Goal: Information Seeking & Learning: Learn about a topic

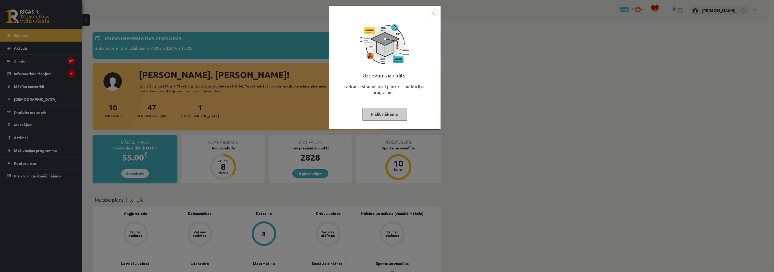
click at [390, 112] on button "Pildīt nākamo" at bounding box center [384, 114] width 45 height 13
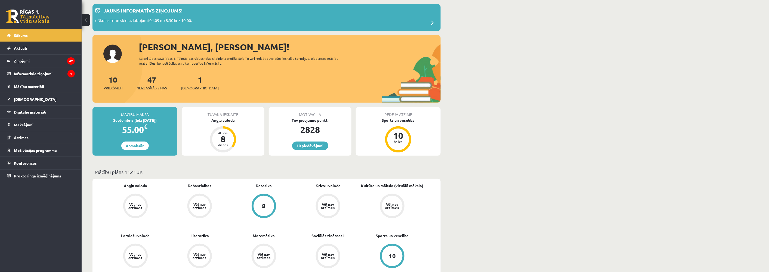
scroll to position [60, 0]
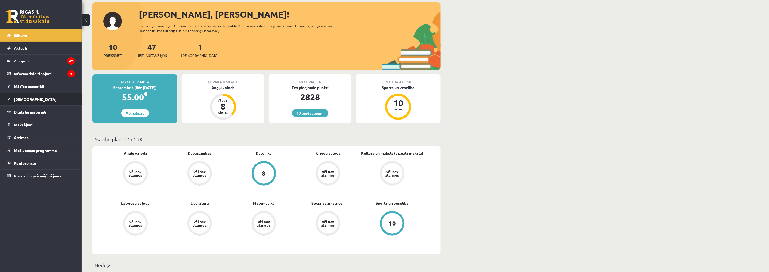
click at [21, 100] on span "[DEMOGRAPHIC_DATA]" at bounding box center [35, 99] width 43 height 5
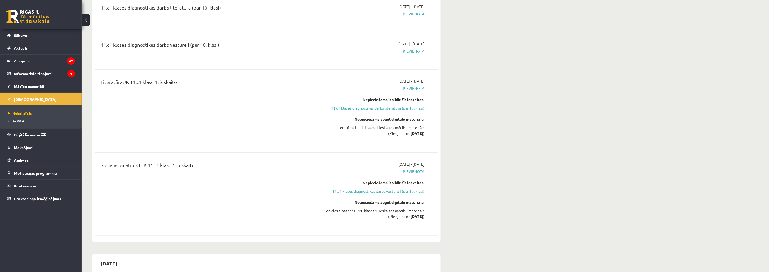
scroll to position [211, 0]
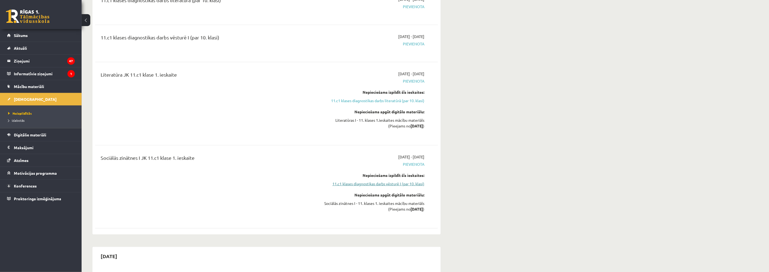
click at [406, 186] on link "11.c1 klases diagnostikas darbs vēsturē I (par 10. klasi)" at bounding box center [373, 184] width 103 height 6
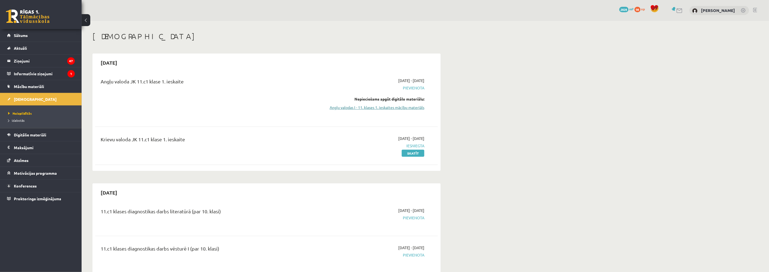
click at [387, 106] on link "Angļu valodas I - 11. klases 1. ieskaites mācību materiāls" at bounding box center [373, 108] width 103 height 6
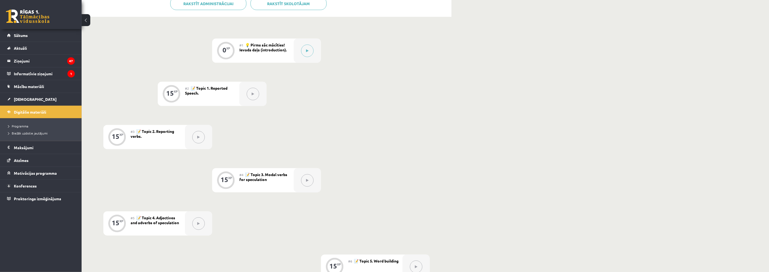
scroll to position [121, 0]
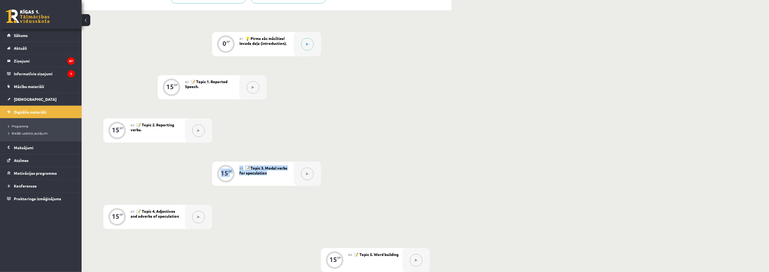
drag, startPoint x: 378, startPoint y: 142, endPoint x: 352, endPoint y: 150, distance: 27.0
click at [352, 155] on div "0 XP #1 💡 Pirms sāc mācīties! Ievada daļa (introduction). 15 XP #2 📝 Topic 1. R…" at bounding box center [266, 217] width 327 height 370
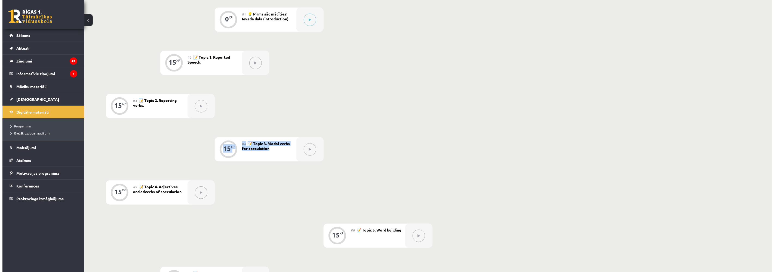
scroll to position [151, 0]
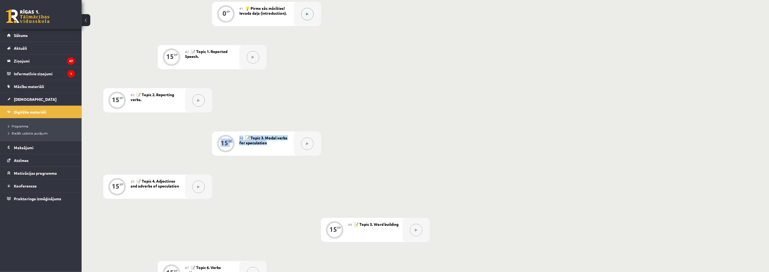
click at [314, 15] on div at bounding box center [307, 14] width 27 height 24
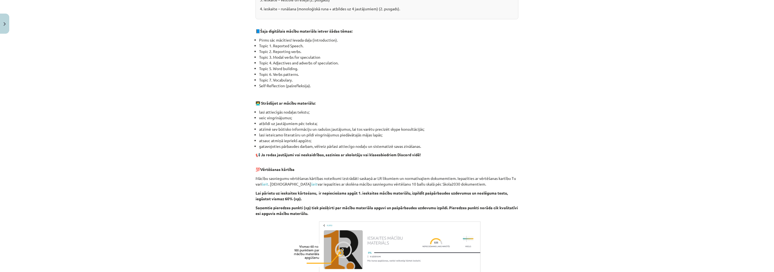
scroll to position [300, 0]
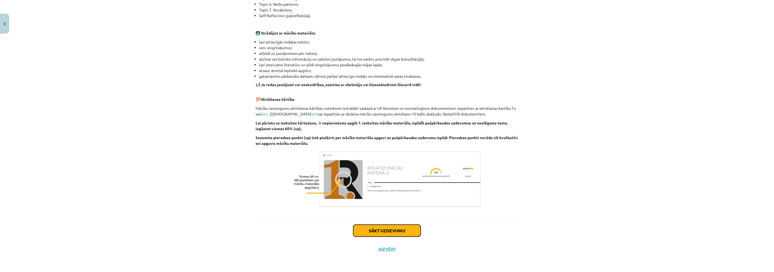
click at [368, 229] on button "Sākt uzdevumu" at bounding box center [386, 231] width 67 height 12
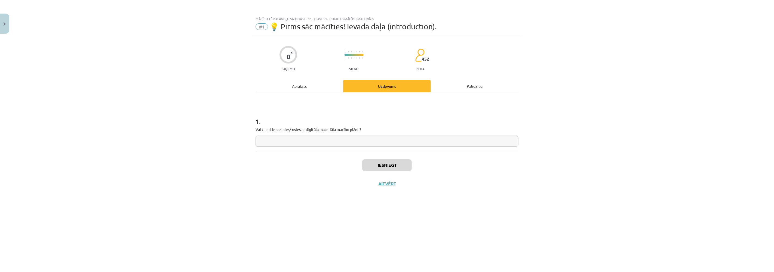
click at [324, 142] on input "text" at bounding box center [387, 141] width 263 height 11
type input "**"
click at [379, 165] on button "Iesniegt" at bounding box center [387, 165] width 50 height 12
click at [382, 189] on button "Nākamā nodarbība" at bounding box center [386, 187] width 53 height 13
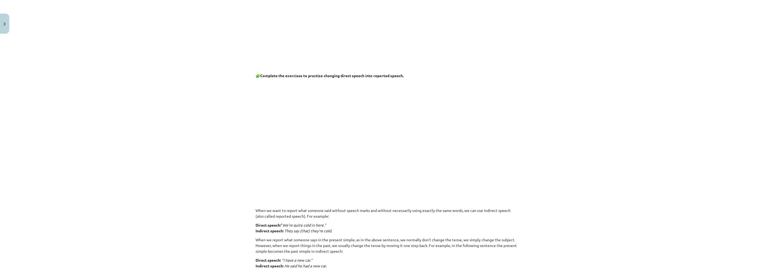
scroll to position [181, 0]
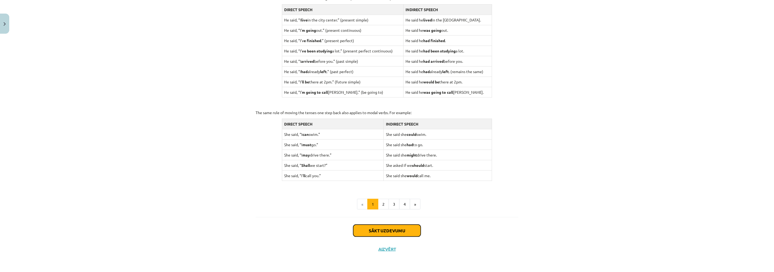
click at [401, 229] on button "Sākt uzdevumu" at bounding box center [386, 231] width 67 height 12
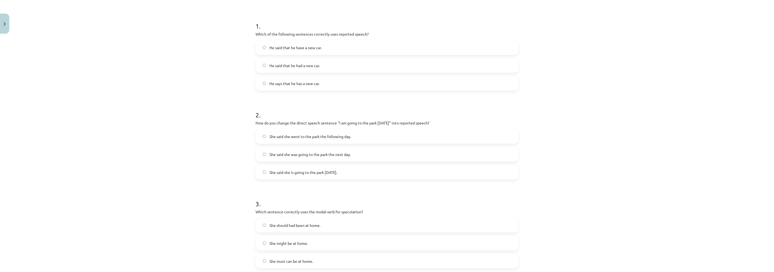
scroll to position [104, 0]
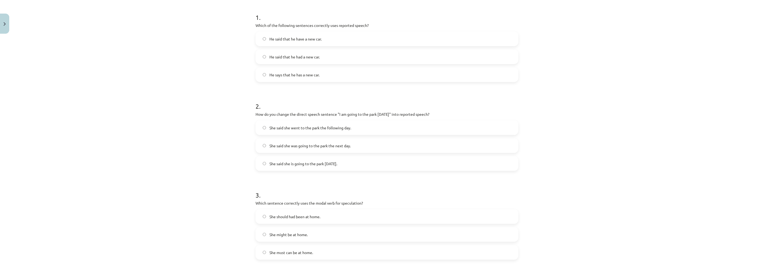
click at [260, 143] on label "She said she was going to the park the next day." at bounding box center [387, 146] width 262 height 14
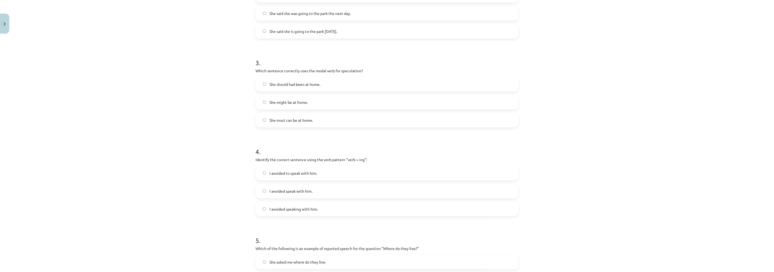
scroll to position [255, 0]
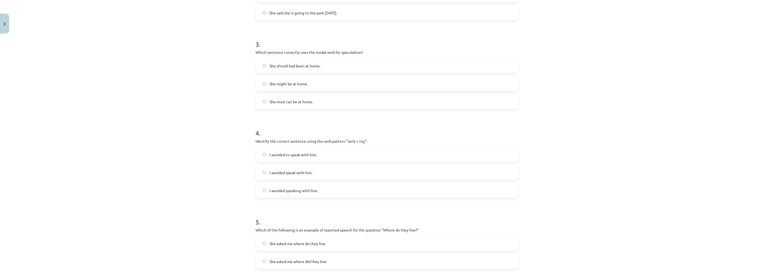
click at [260, 85] on label "She might be at home." at bounding box center [387, 84] width 262 height 14
click at [259, 63] on label "She should had been at home." at bounding box center [387, 66] width 262 height 14
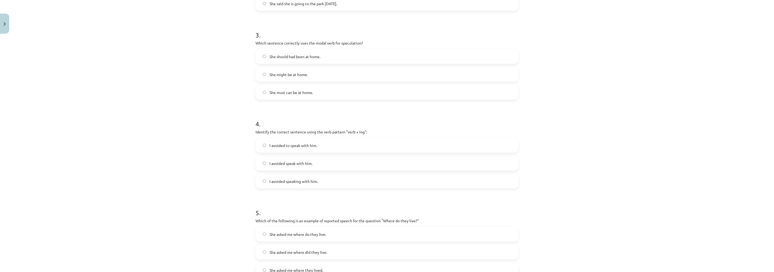
scroll to position [286, 0]
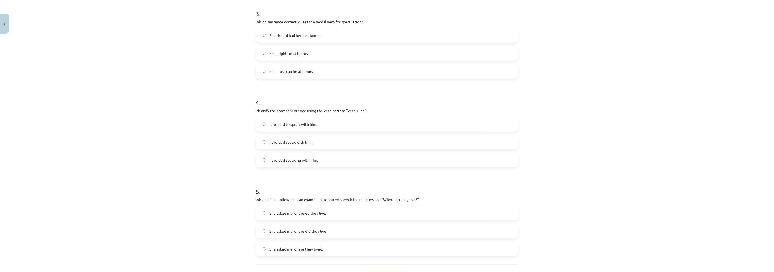
click at [259, 158] on label "I avoided speaking with him." at bounding box center [387, 160] width 262 height 14
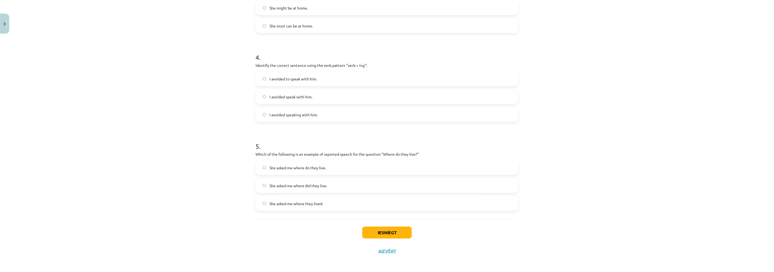
scroll to position [333, 0]
click at [260, 202] on label "She asked me where they lived." at bounding box center [387, 202] width 262 height 14
click at [370, 232] on button "Iesniegt" at bounding box center [387, 231] width 50 height 12
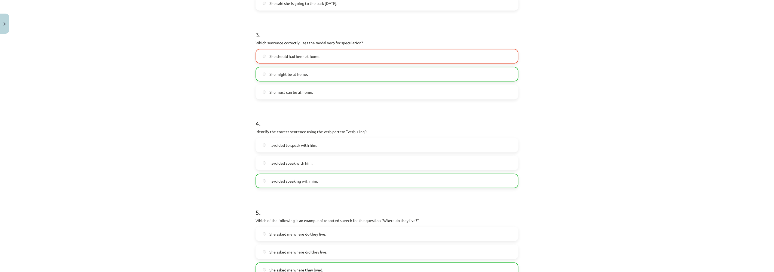
scroll to position [350, 0]
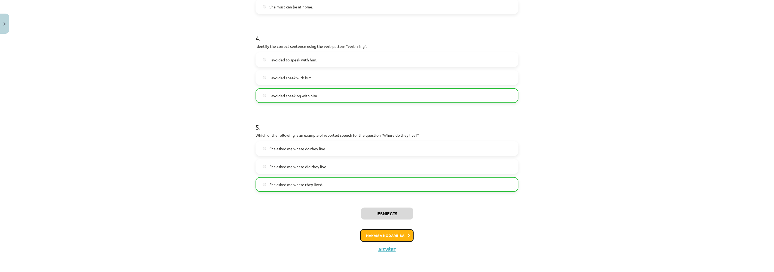
click at [386, 233] on button "Nākamā nodarbība" at bounding box center [386, 236] width 53 height 13
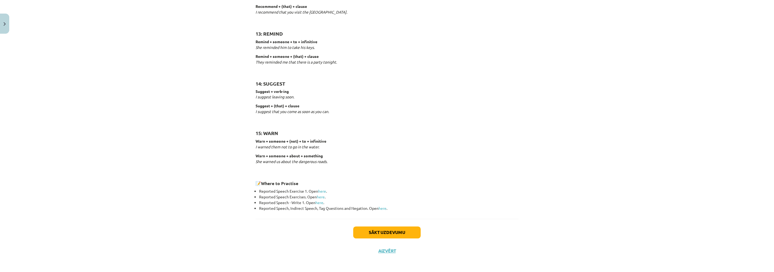
scroll to position [777, 0]
click at [379, 226] on button "Sākt uzdevumu" at bounding box center [386, 232] width 67 height 12
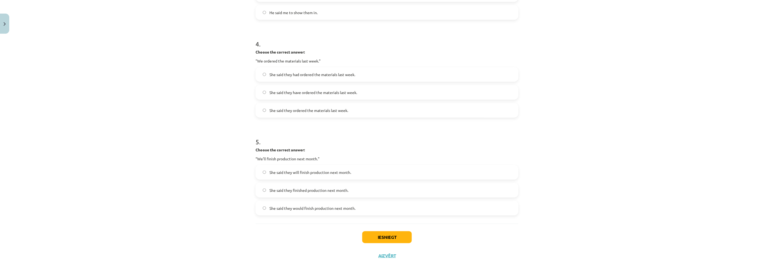
scroll to position [378, 0]
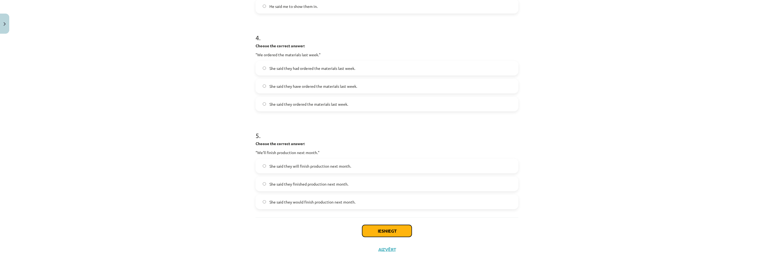
click at [378, 233] on button "Iesniegt" at bounding box center [387, 231] width 50 height 12
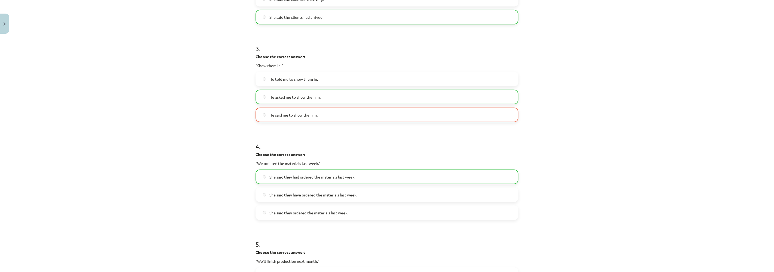
scroll to position [257, 0]
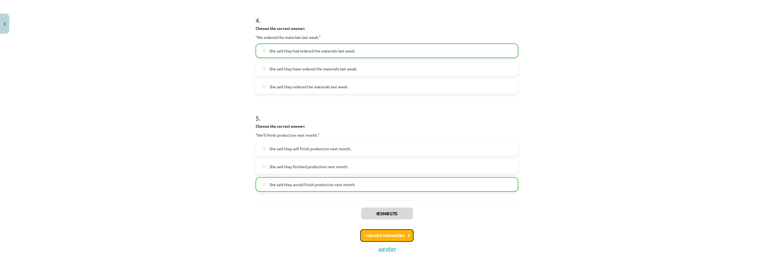
click at [381, 234] on button "Nākamā nodarbība" at bounding box center [386, 236] width 53 height 13
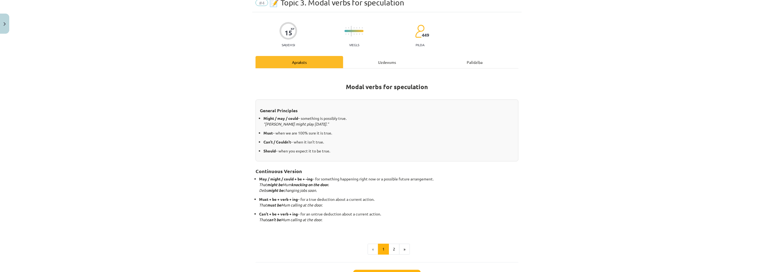
scroll to position [69, 0]
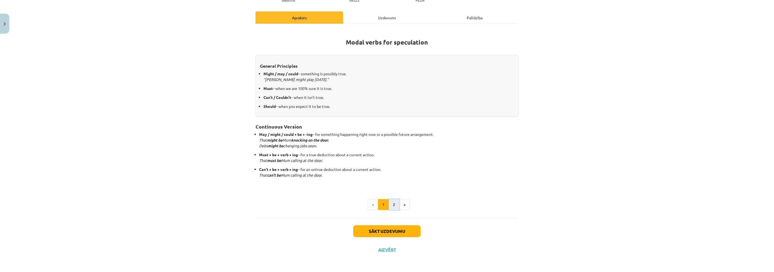
click at [394, 205] on button "2" at bounding box center [394, 204] width 11 height 11
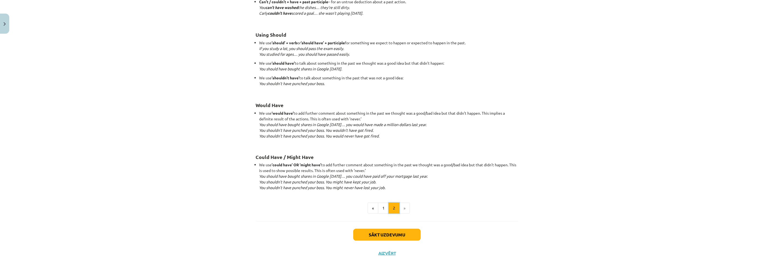
scroll to position [459, 0]
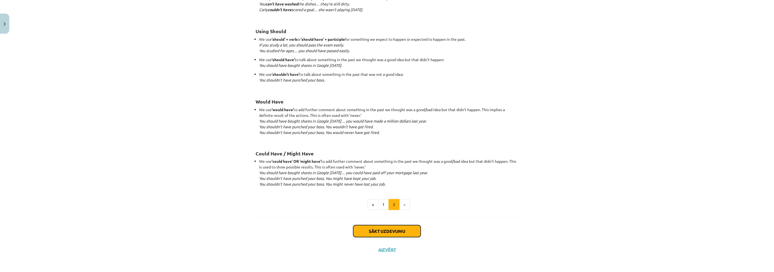
click at [365, 227] on button "Sākt uzdevumu" at bounding box center [386, 232] width 67 height 12
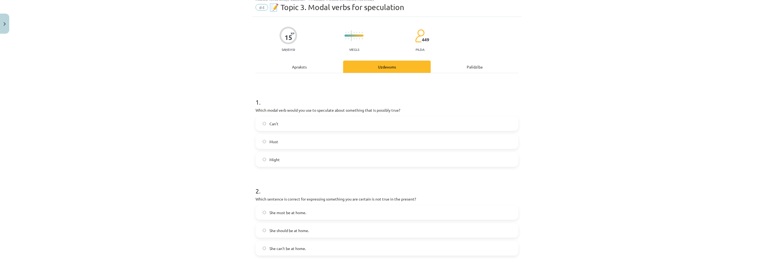
scroll to position [14, 0]
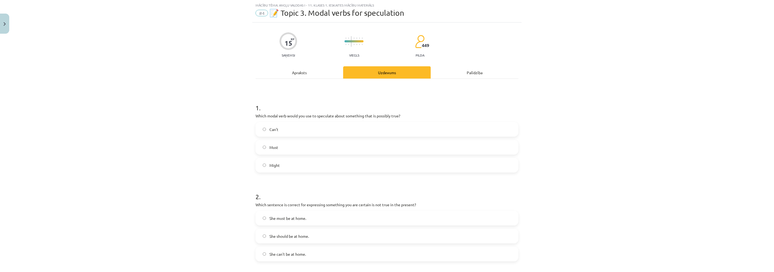
click at [262, 164] on label "Might" at bounding box center [387, 166] width 262 height 14
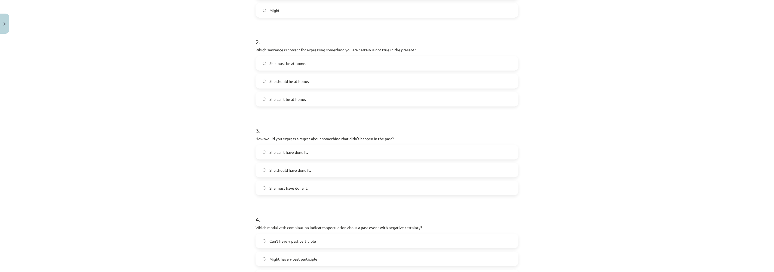
scroll to position [165, 0]
click at [262, 172] on label "She should have done it." at bounding box center [387, 175] width 262 height 14
click at [258, 158] on label "She can't have done it." at bounding box center [387, 157] width 262 height 14
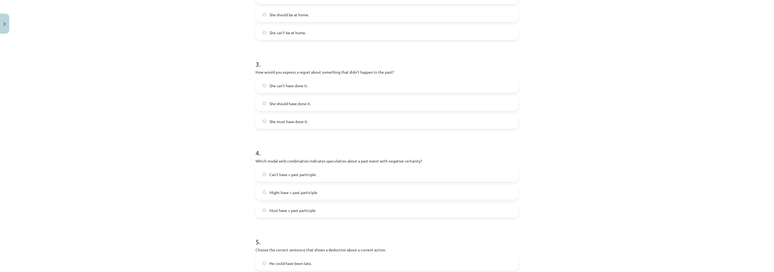
scroll to position [286, 0]
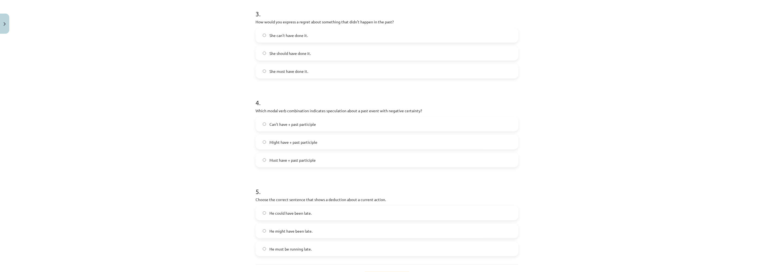
click at [259, 124] on label "Can't have + past participle" at bounding box center [387, 125] width 262 height 14
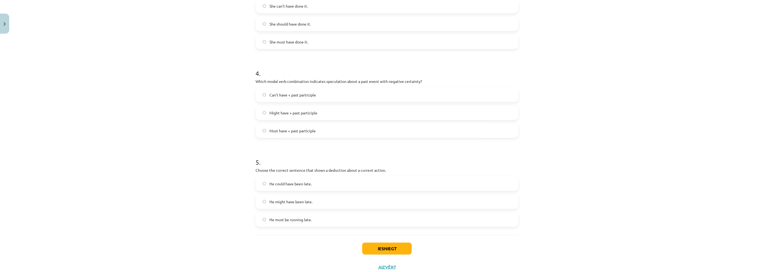
scroll to position [333, 0]
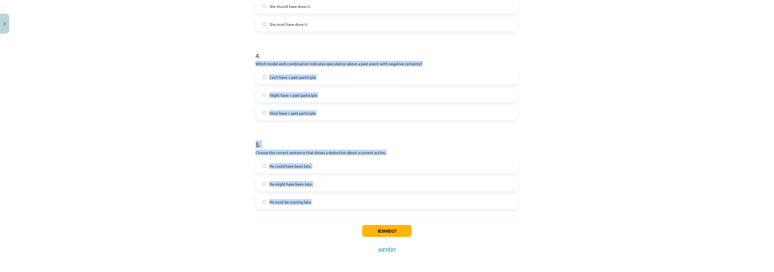
drag, startPoint x: 253, startPoint y: 62, endPoint x: 327, endPoint y: 198, distance: 154.3
copy form "Which modal verb combination indicates speculation about a past event with nega…"
click at [264, 202] on label "He must be running late." at bounding box center [387, 202] width 262 height 14
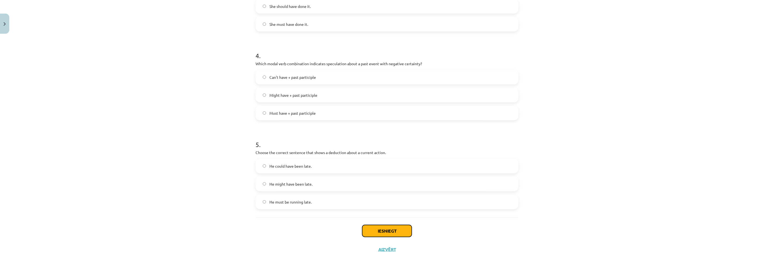
click at [372, 227] on button "Iesniegt" at bounding box center [387, 231] width 50 height 12
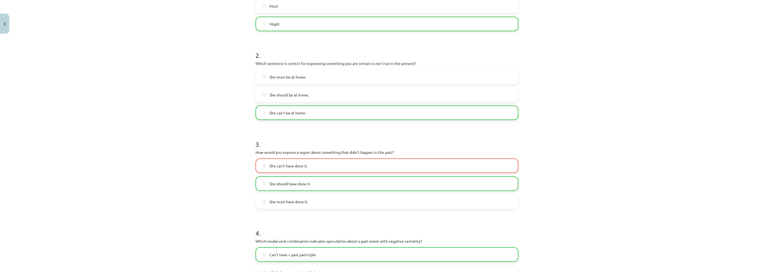
scroll to position [151, 0]
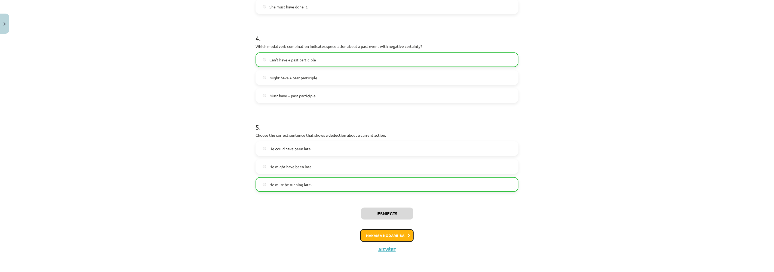
click at [369, 236] on button "Nākamā nodarbība" at bounding box center [386, 236] width 53 height 13
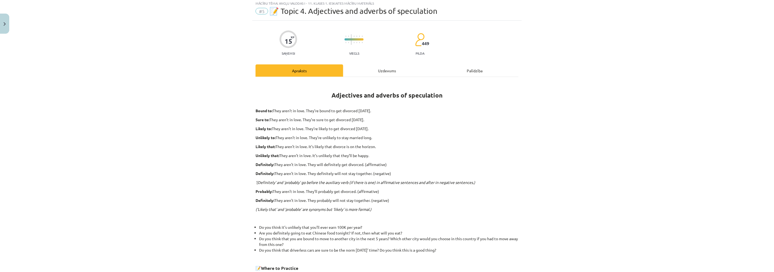
scroll to position [12, 0]
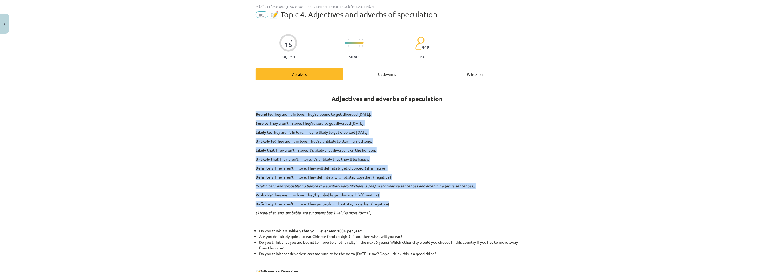
drag, startPoint x: 254, startPoint y: 112, endPoint x: 394, endPoint y: 201, distance: 165.9
click at [394, 201] on div "Adjectives and adverbs of speculation Bound to: They aren’t in love. They’re bo…" at bounding box center [387, 192] width 263 height 215
copy div "Bound to: They aren’t in love. They’re bound to get divorced within six months.…"
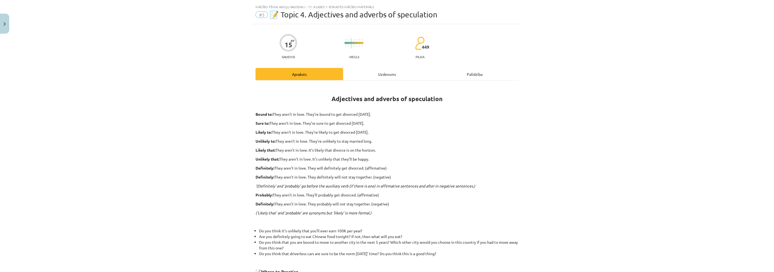
drag, startPoint x: 127, startPoint y: 96, endPoint x: 130, endPoint y: 100, distance: 4.5
click at [130, 100] on div "Mācību tēma: Angļu valodas i - 11. klases 1. ieskaites mācību materiāls #5 📝 To…" at bounding box center [387, 136] width 774 height 272
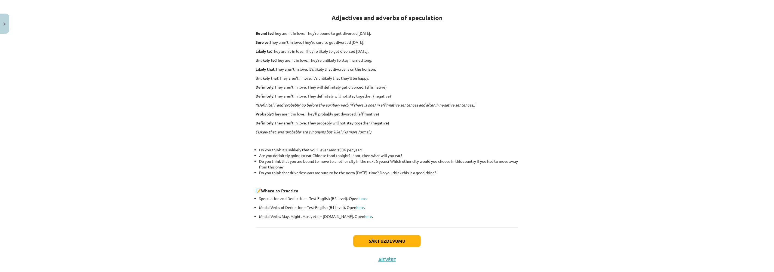
scroll to position [103, 0]
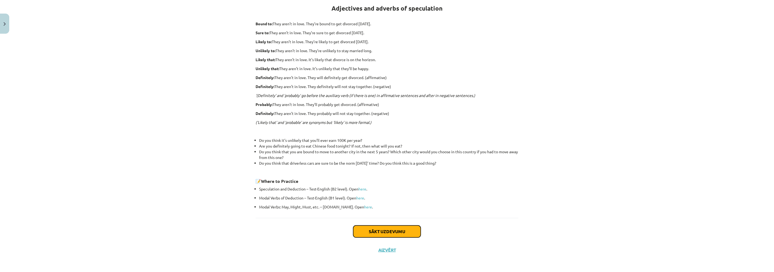
click at [385, 227] on button "Sākt uzdevumu" at bounding box center [386, 232] width 67 height 12
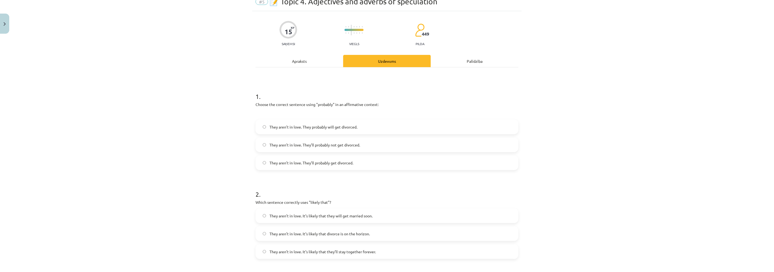
scroll to position [14, 0]
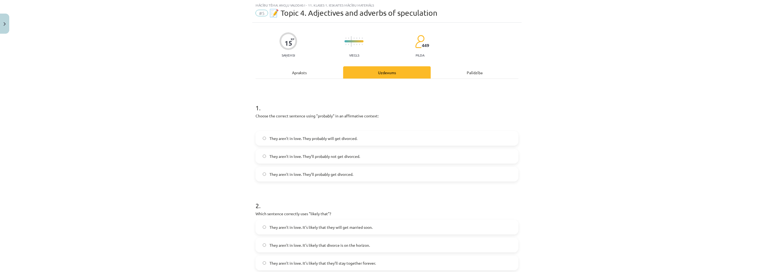
click at [263, 137] on label "They aren’t in love. They probably will get divorced." at bounding box center [387, 139] width 262 height 14
click at [300, 72] on div "Apraksts" at bounding box center [300, 72] width 88 height 12
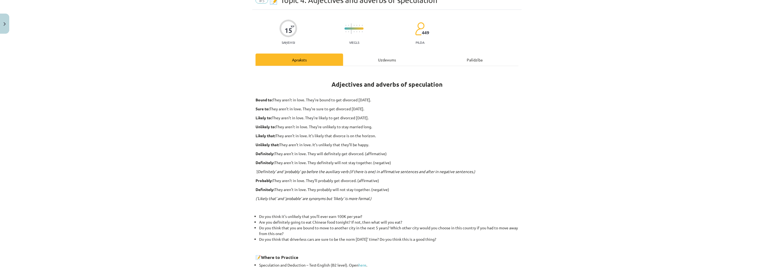
scroll to position [74, 0]
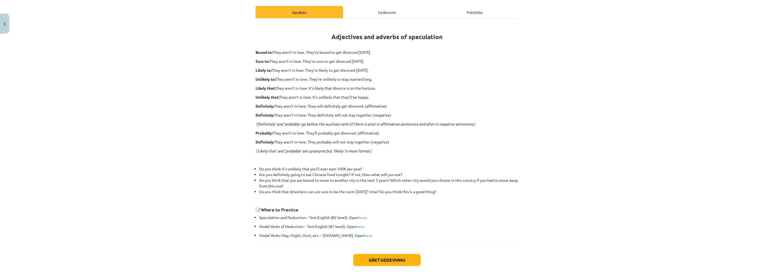
click at [383, 10] on div "Uzdevums" at bounding box center [387, 12] width 88 height 12
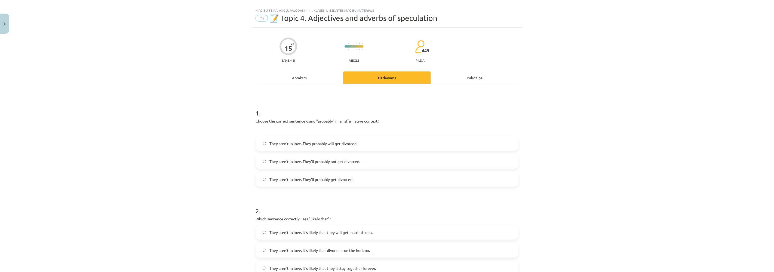
scroll to position [0, 0]
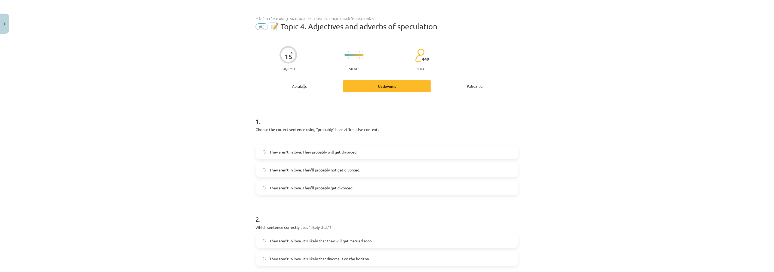
click at [302, 85] on div "Apraksts" at bounding box center [300, 86] width 88 height 12
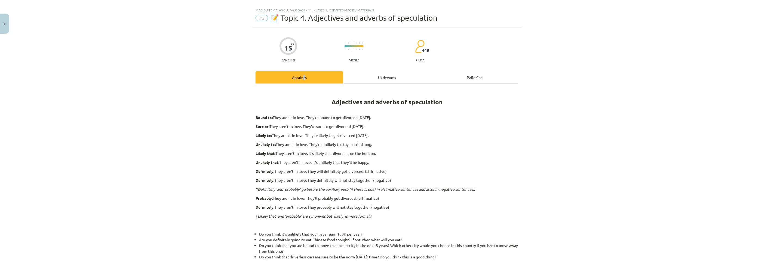
scroll to position [14, 0]
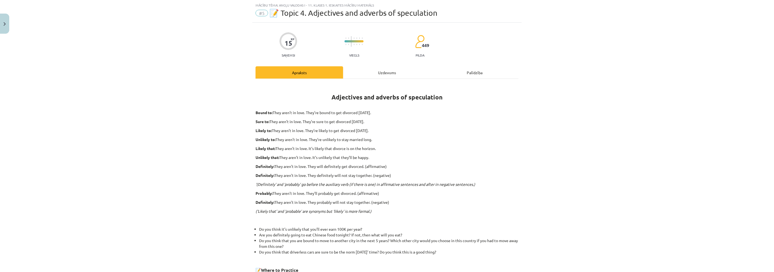
click at [381, 88] on h1 "Adjectives and adverbs of speculation" at bounding box center [387, 96] width 263 height 24
click at [385, 71] on div "Uzdevums" at bounding box center [387, 72] width 88 height 12
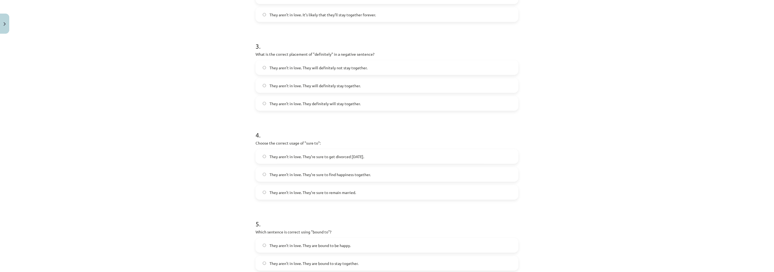
scroll to position [286, 0]
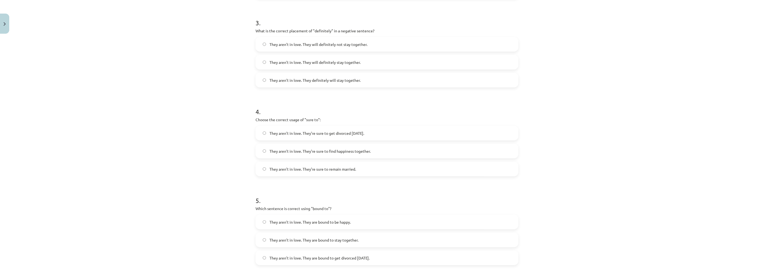
click at [260, 133] on label "They aren’t in love. They’re sure to get divorced within six months." at bounding box center [387, 134] width 262 height 14
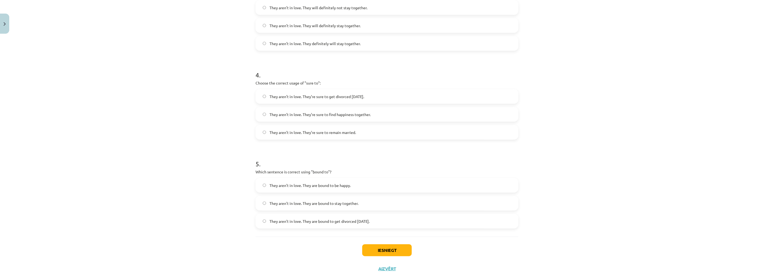
scroll to position [342, 0]
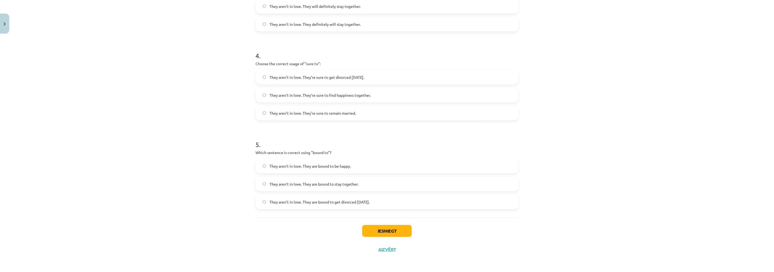
click at [262, 200] on label "They aren’t in love. They are bound to get divorced within six months." at bounding box center [387, 202] width 262 height 14
click at [385, 228] on button "Iesniegt" at bounding box center [387, 231] width 50 height 12
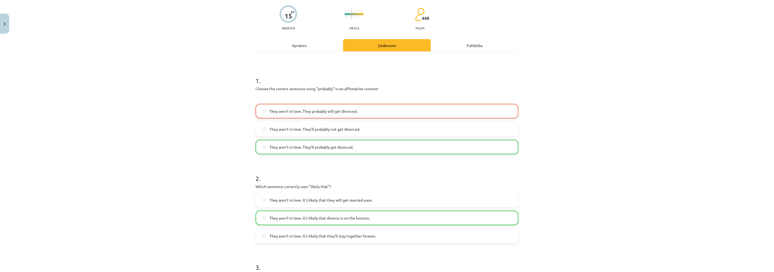
scroll to position [39, 0]
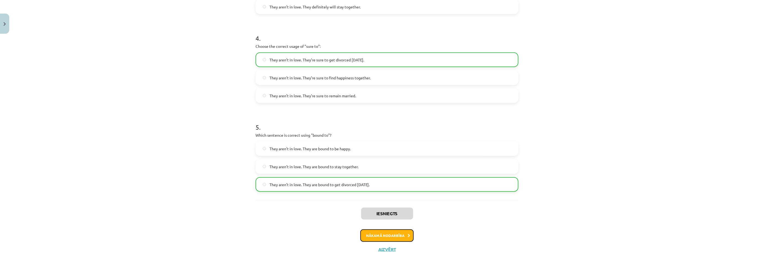
click at [377, 238] on button "Nākamā nodarbība" at bounding box center [386, 236] width 53 height 13
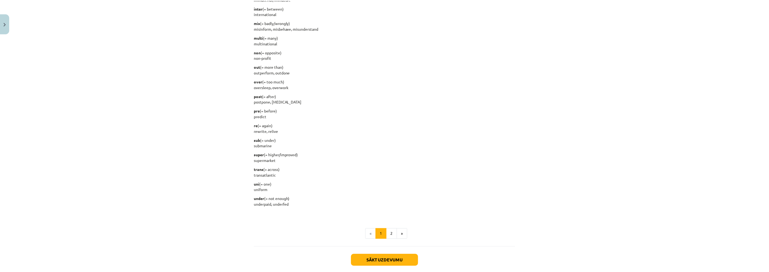
scroll to position [616, 0]
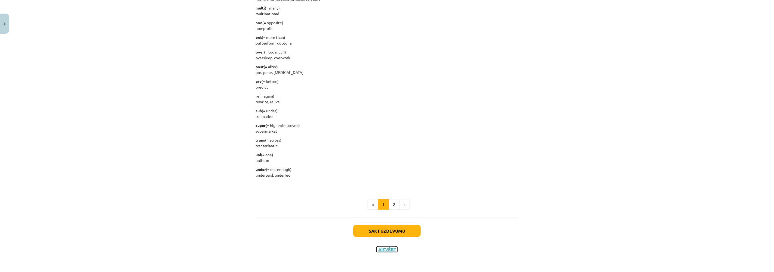
click at [385, 248] on button "Aizvērt" at bounding box center [387, 249] width 21 height 5
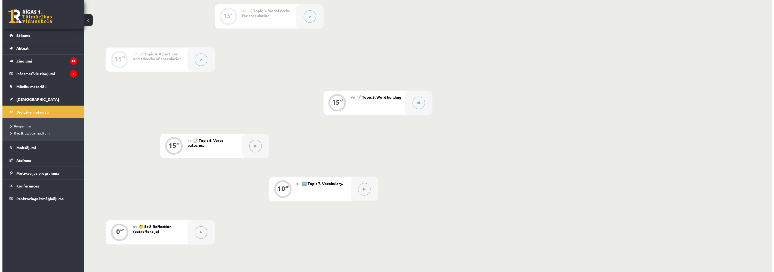
scroll to position [273, 0]
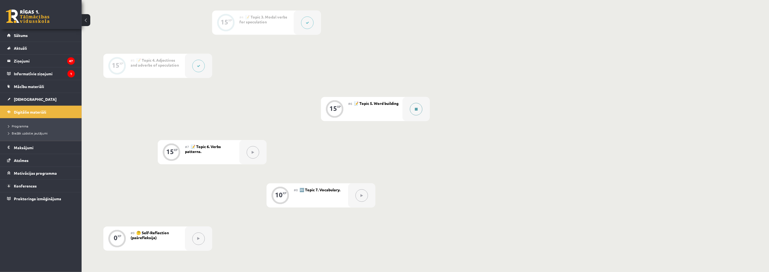
click at [419, 112] on button at bounding box center [416, 109] width 13 height 13
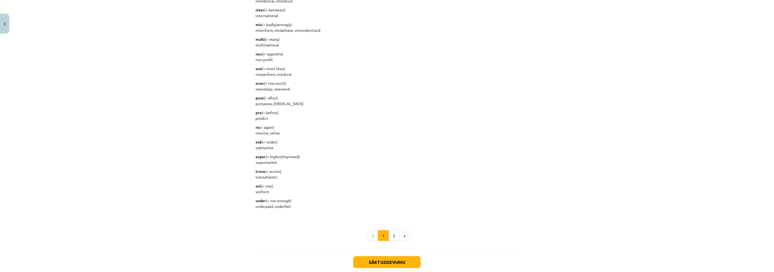
scroll to position [616, 0]
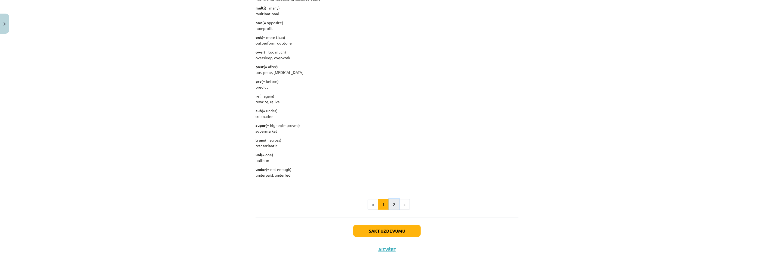
click at [394, 204] on button "2" at bounding box center [394, 204] width 11 height 11
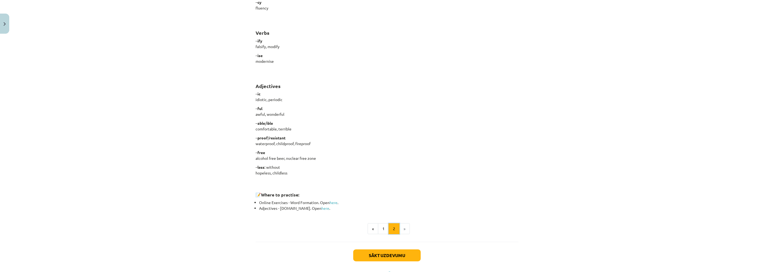
scroll to position [393, 0]
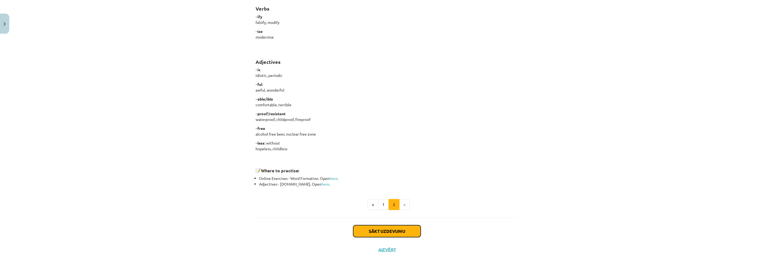
click at [374, 229] on button "Sākt uzdevumu" at bounding box center [386, 232] width 67 height 12
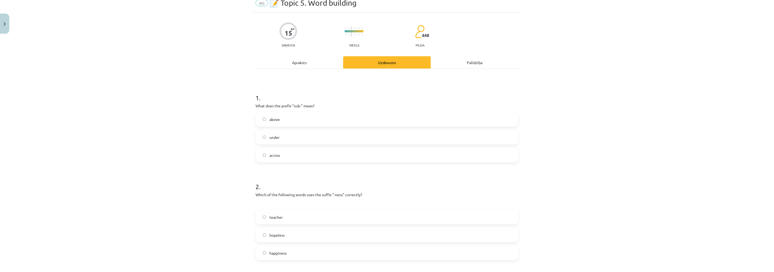
scroll to position [44, 0]
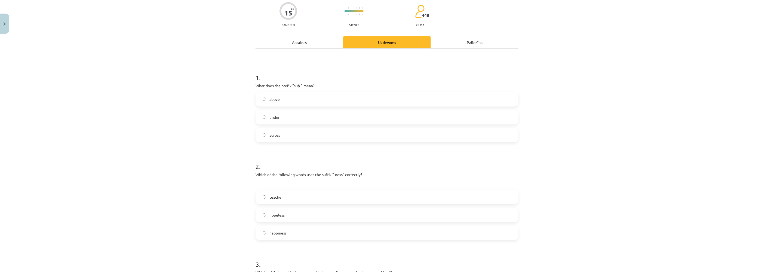
click at [262, 235] on label "happiness" at bounding box center [387, 233] width 262 height 14
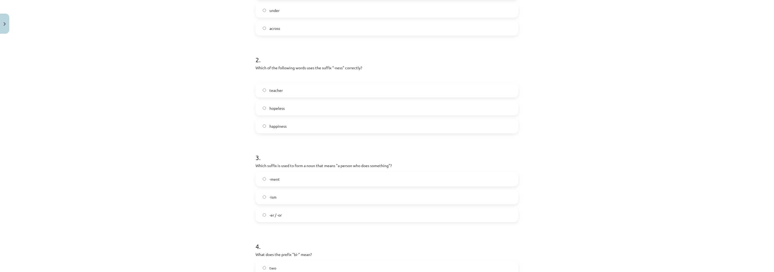
scroll to position [165, 0]
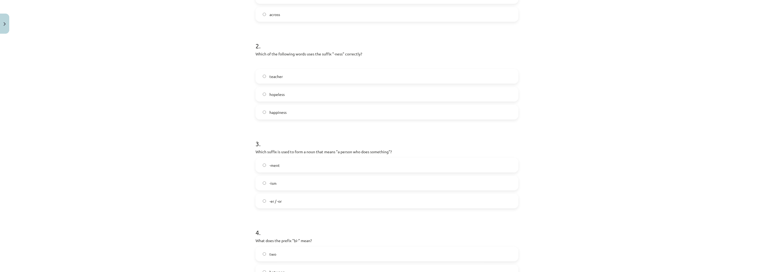
click at [259, 200] on label "-er / -or" at bounding box center [387, 202] width 262 height 14
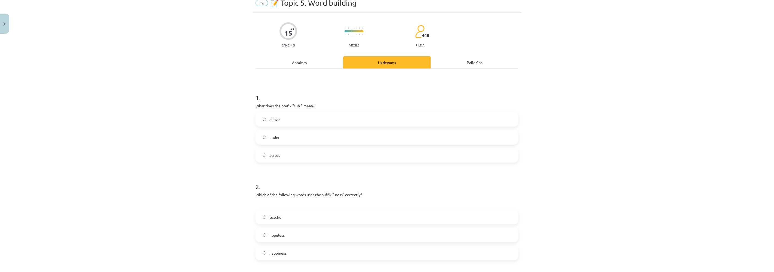
scroll to position [0, 0]
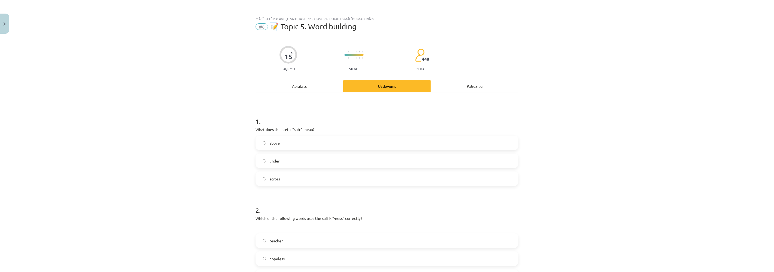
click at [304, 87] on div "Apraksts" at bounding box center [300, 86] width 88 height 12
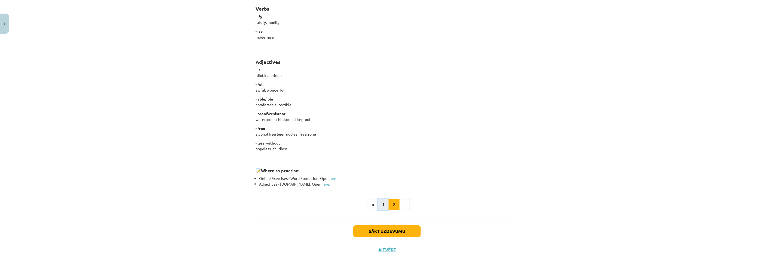
click at [380, 205] on button "1" at bounding box center [383, 204] width 11 height 11
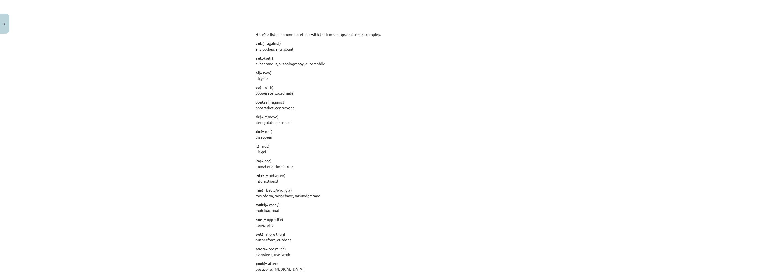
scroll to position [430, 0]
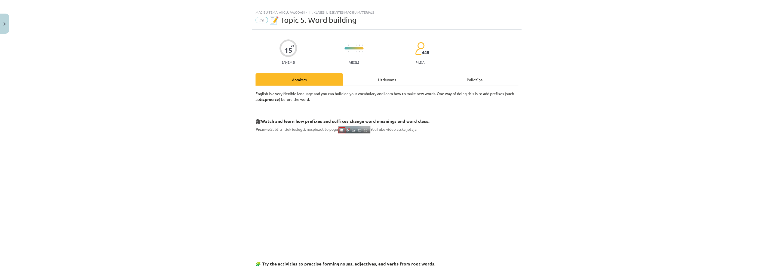
click at [381, 78] on div "Uzdevums" at bounding box center [387, 79] width 88 height 12
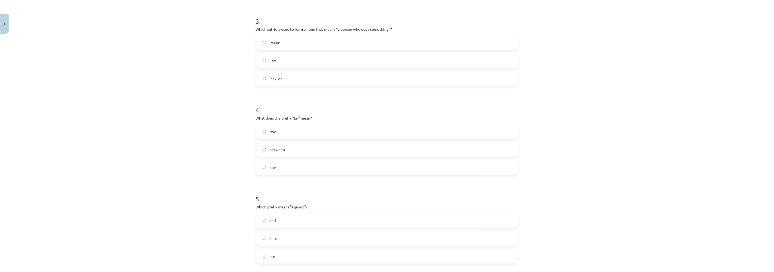
scroll to position [342, 0]
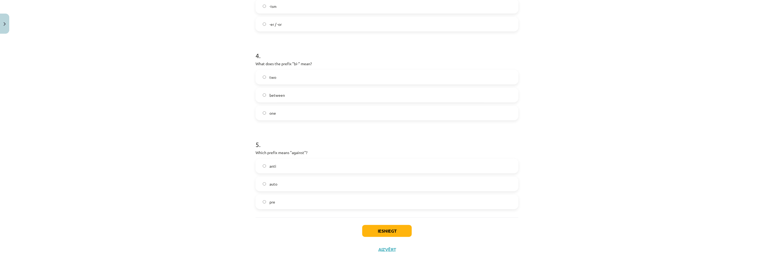
click at [259, 183] on label "auto" at bounding box center [387, 184] width 262 height 14
click at [392, 228] on button "Iesniegt" at bounding box center [387, 231] width 50 height 12
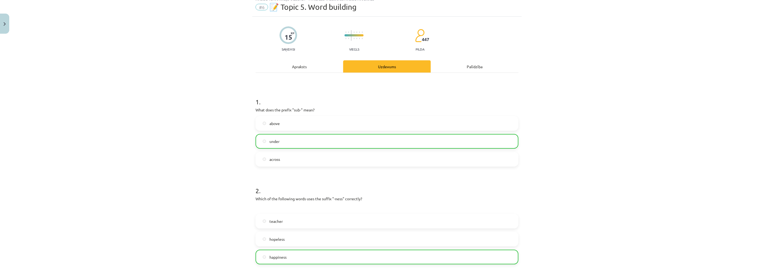
scroll to position [0, 0]
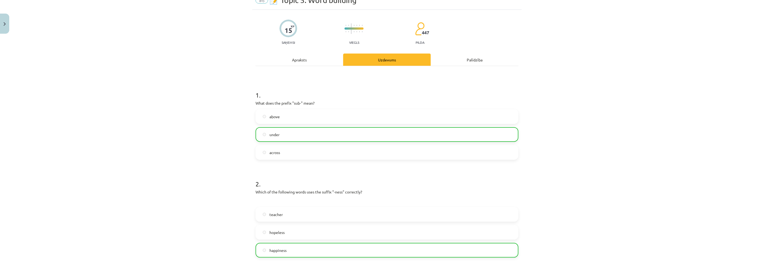
click at [301, 60] on div "Apraksts" at bounding box center [300, 60] width 88 height 12
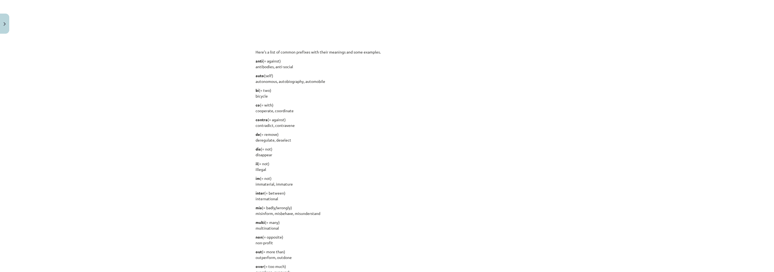
scroll to position [407, 0]
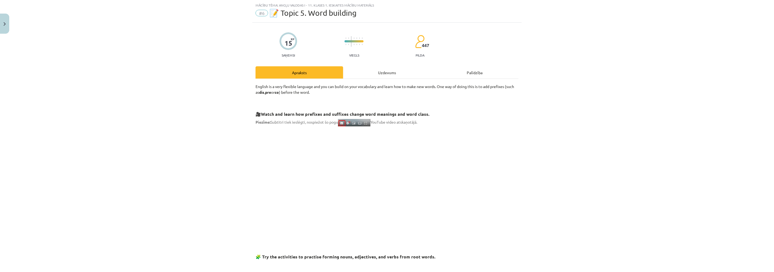
click at [376, 74] on div "Uzdevums" at bounding box center [387, 72] width 88 height 12
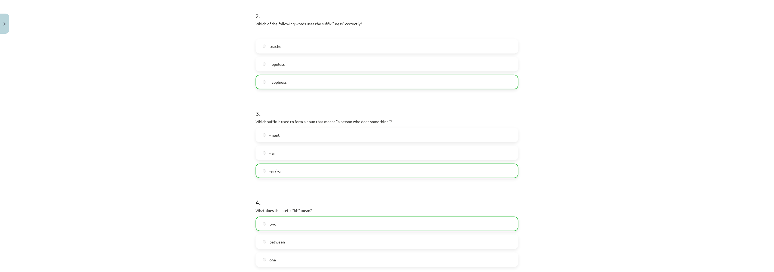
scroll to position [359, 0]
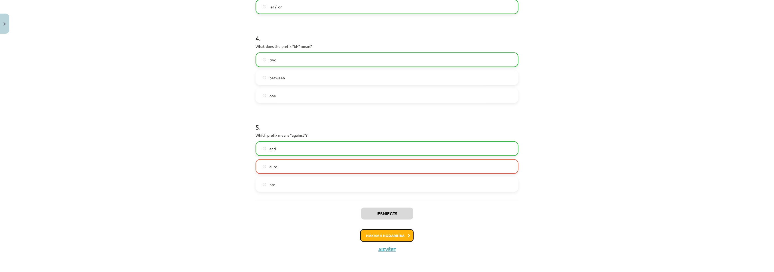
click at [391, 235] on button "Nākamā nodarbība" at bounding box center [386, 236] width 53 height 13
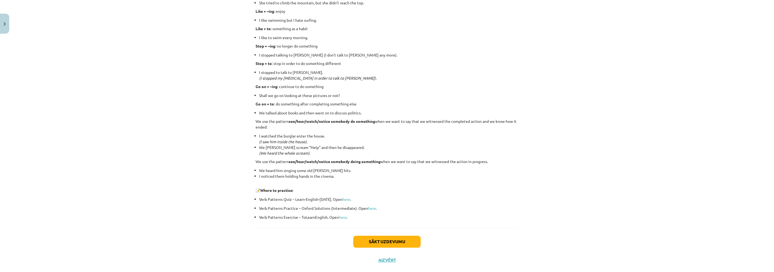
scroll to position [656, 0]
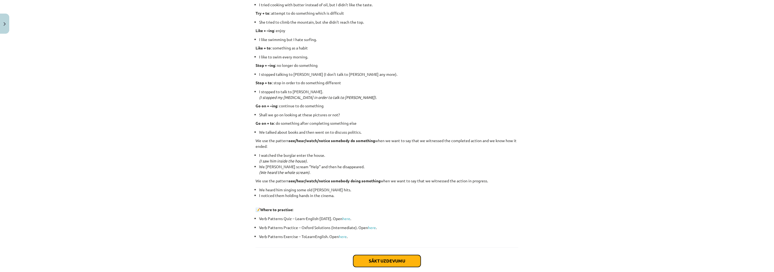
click at [396, 260] on button "Sākt uzdevumu" at bounding box center [386, 262] width 67 height 12
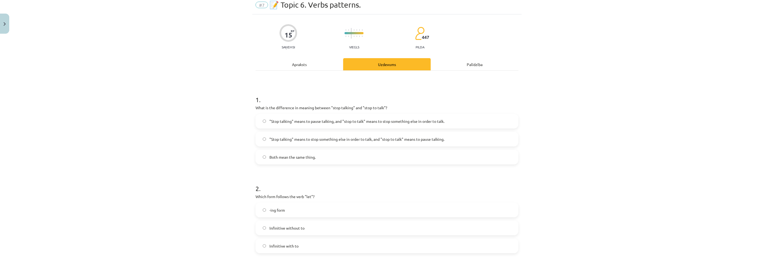
scroll to position [14, 0]
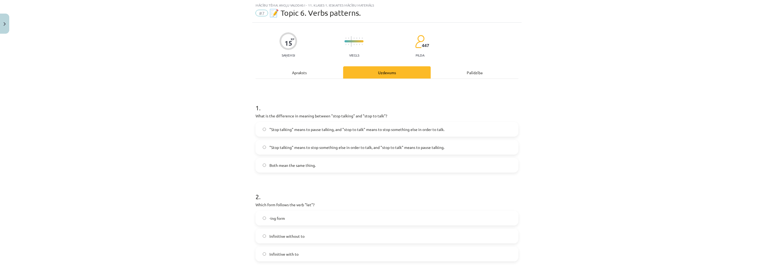
click at [298, 71] on div "Apraksts" at bounding box center [300, 72] width 88 height 12
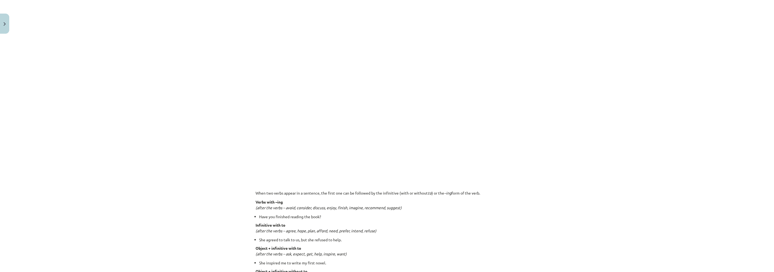
scroll to position [255, 0]
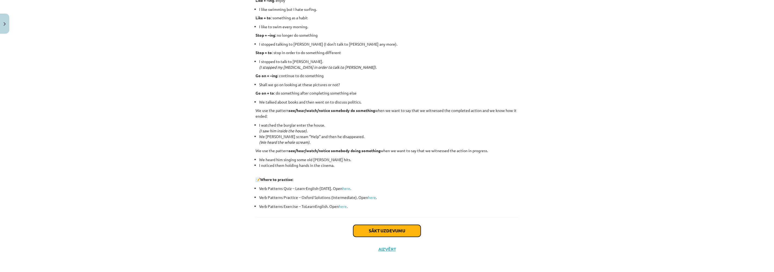
click at [379, 232] on button "Sākt uzdevumu" at bounding box center [386, 231] width 67 height 12
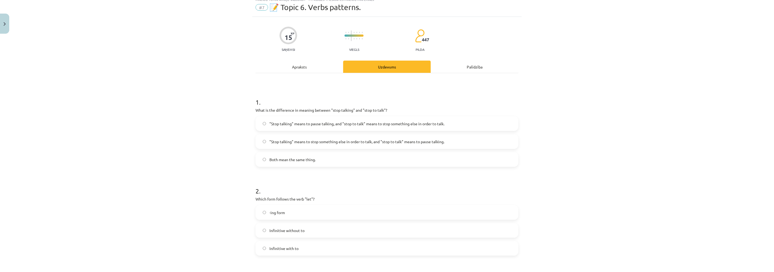
scroll to position [14, 0]
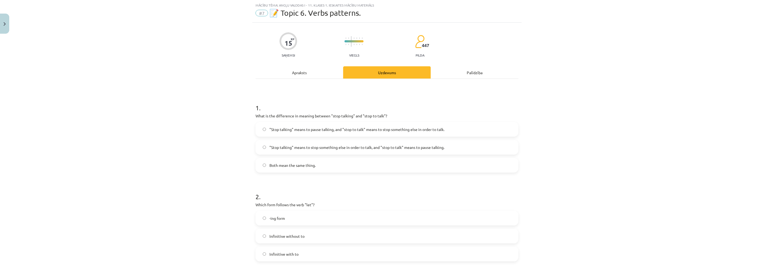
click at [262, 145] on label ""Stop talking" means to stop something else in order to talk, and "stop to talk…" at bounding box center [387, 148] width 262 height 14
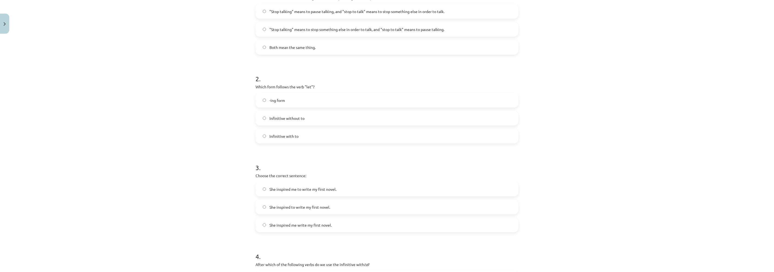
scroll to position [134, 0]
click at [265, 131] on label "Infinitive with to" at bounding box center [387, 134] width 262 height 14
click at [260, 133] on label "Infinitive with to" at bounding box center [387, 134] width 262 height 14
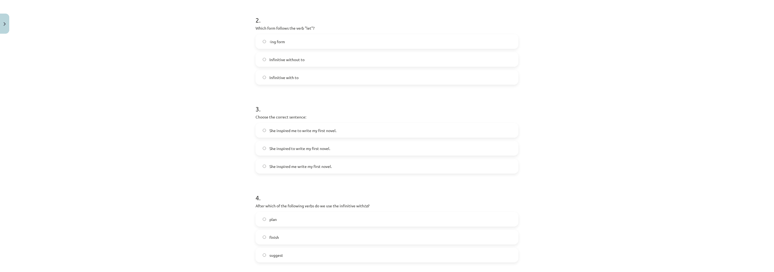
scroll to position [195, 0]
click at [259, 127] on label "She inspired me to write my first novel." at bounding box center [387, 126] width 262 height 14
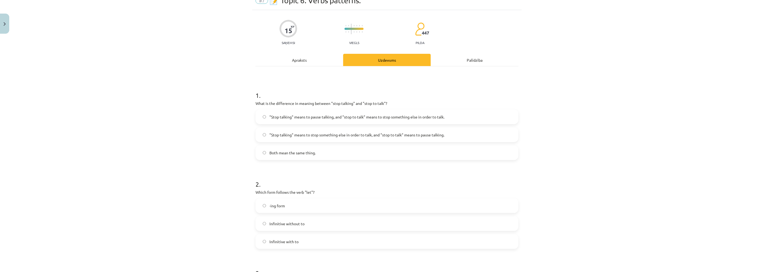
scroll to position [0, 0]
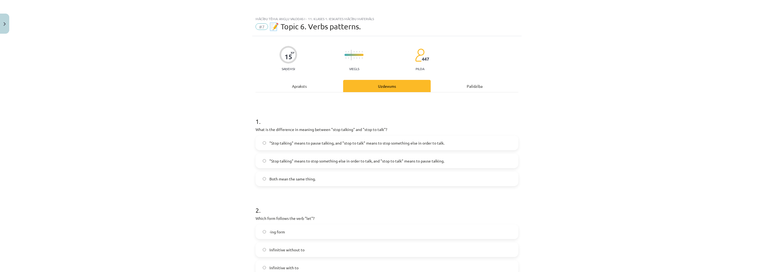
click at [297, 85] on div "Apraksts" at bounding box center [300, 86] width 88 height 12
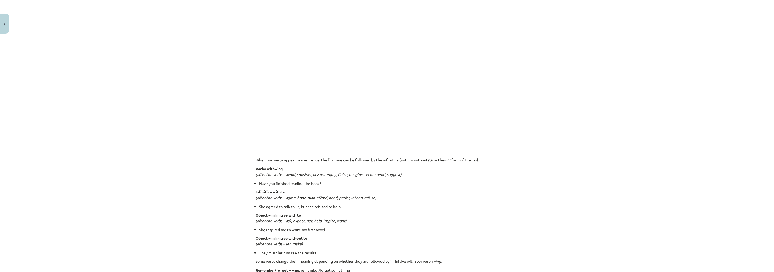
scroll to position [286, 0]
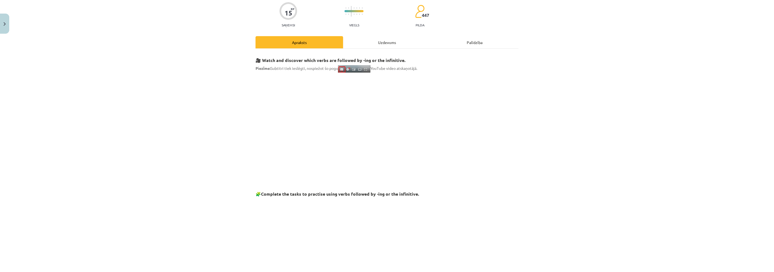
click at [379, 45] on div "Uzdevums" at bounding box center [387, 42] width 88 height 12
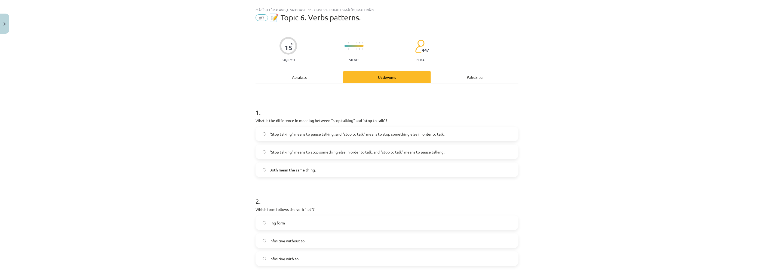
scroll to position [0, 0]
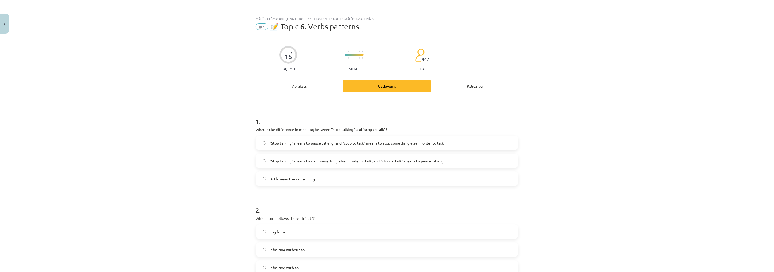
click at [306, 89] on div "Apraksts" at bounding box center [300, 86] width 88 height 12
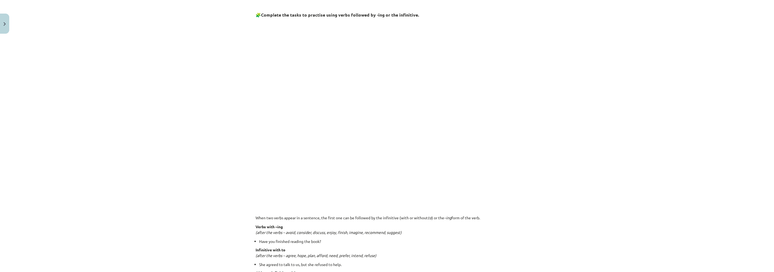
scroll to position [376, 0]
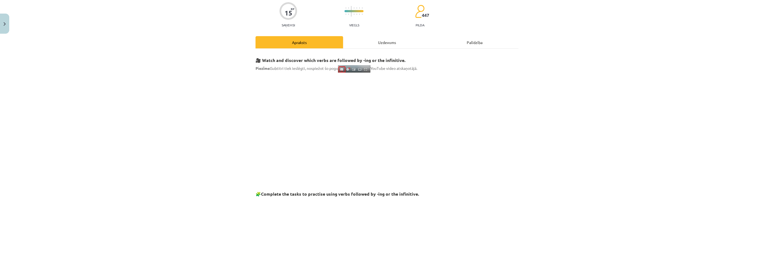
click at [364, 43] on div "Uzdevums" at bounding box center [387, 42] width 88 height 12
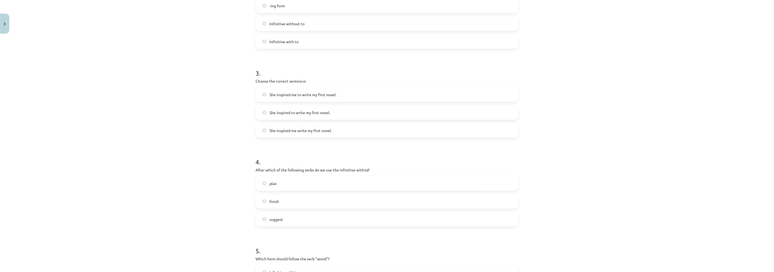
scroll to position [255, 0]
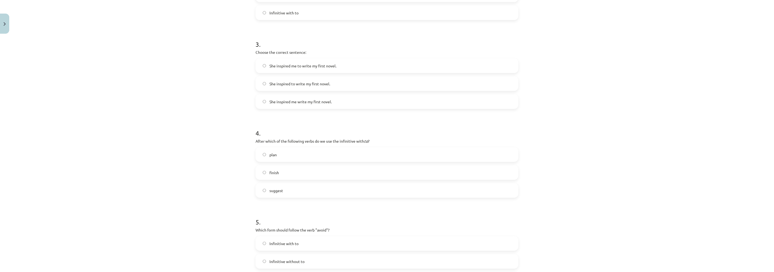
click at [263, 151] on label "plan" at bounding box center [387, 155] width 262 height 14
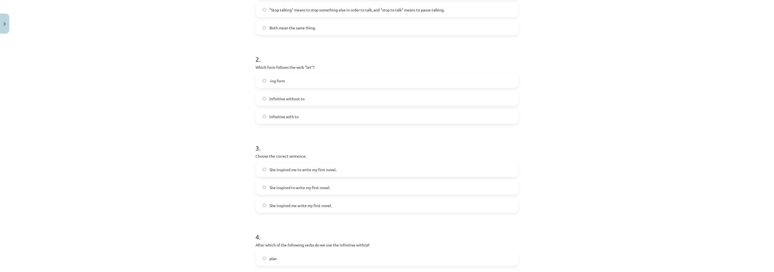
scroll to position [0, 0]
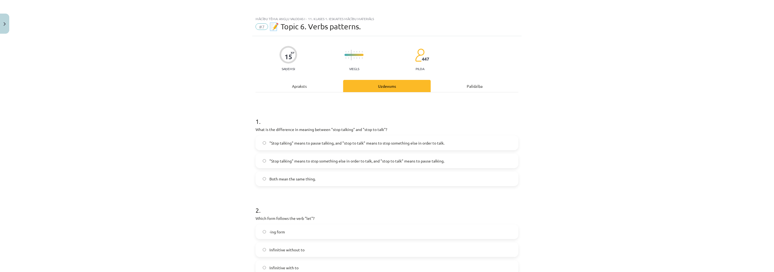
click at [300, 87] on div "Apraksts" at bounding box center [300, 86] width 88 height 12
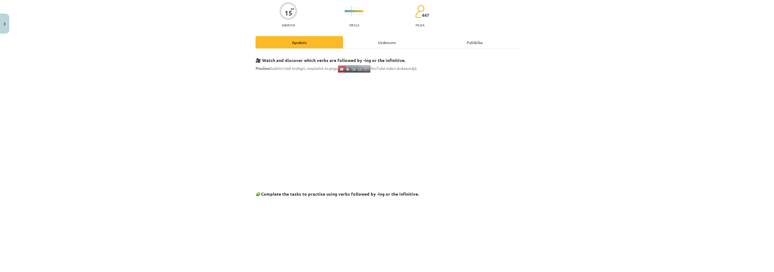
click at [377, 41] on div "Uzdevums" at bounding box center [387, 42] width 88 height 12
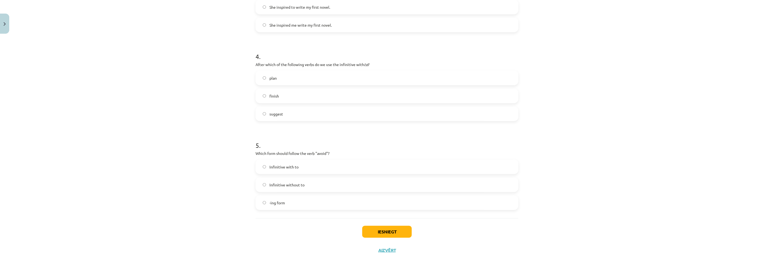
scroll to position [333, 0]
click at [377, 230] on button "Iesniegt" at bounding box center [387, 231] width 50 height 12
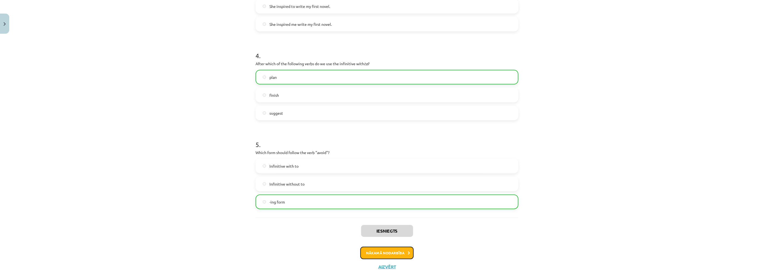
drag, startPoint x: 380, startPoint y: 258, endPoint x: 380, endPoint y: 253, distance: 4.7
click at [380, 255] on button "Nākamā nodarbība" at bounding box center [386, 253] width 53 height 13
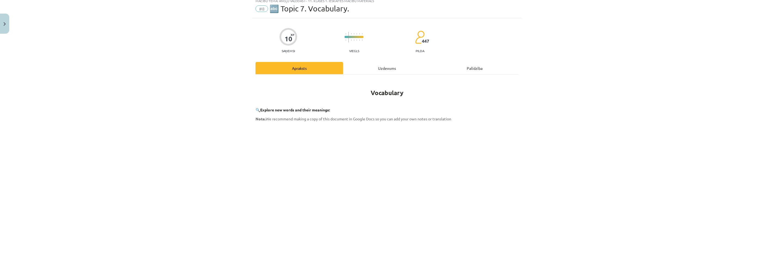
scroll to position [14, 0]
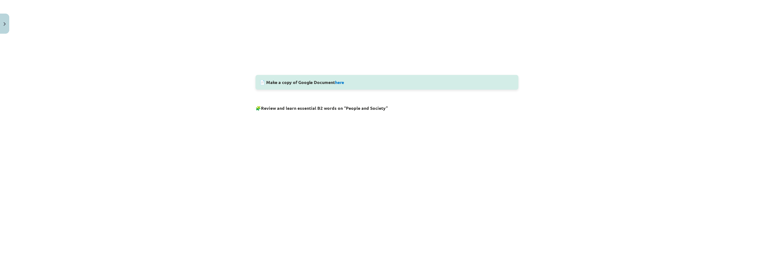
scroll to position [230, 0]
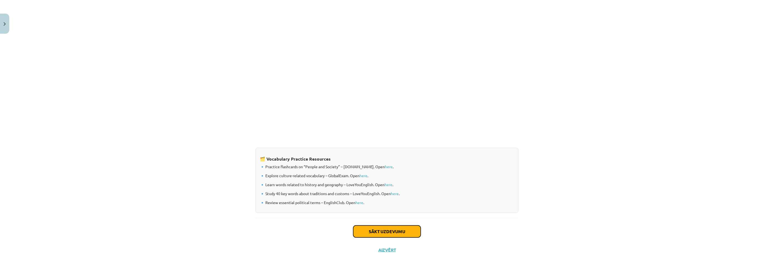
click at [380, 231] on button "Sākt uzdevumu" at bounding box center [386, 232] width 67 height 12
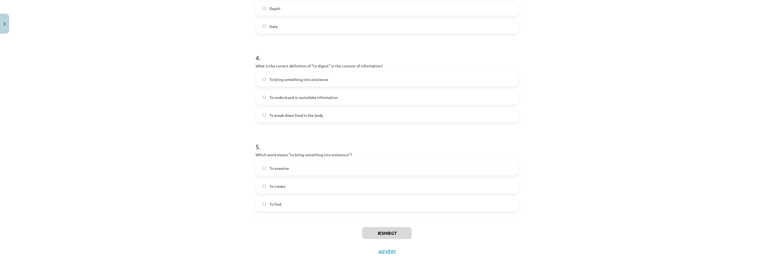
scroll to position [351, 0]
click at [387, 250] on button "Aizvērt" at bounding box center [387, 249] width 21 height 5
